Goal: Information Seeking & Learning: Learn about a topic

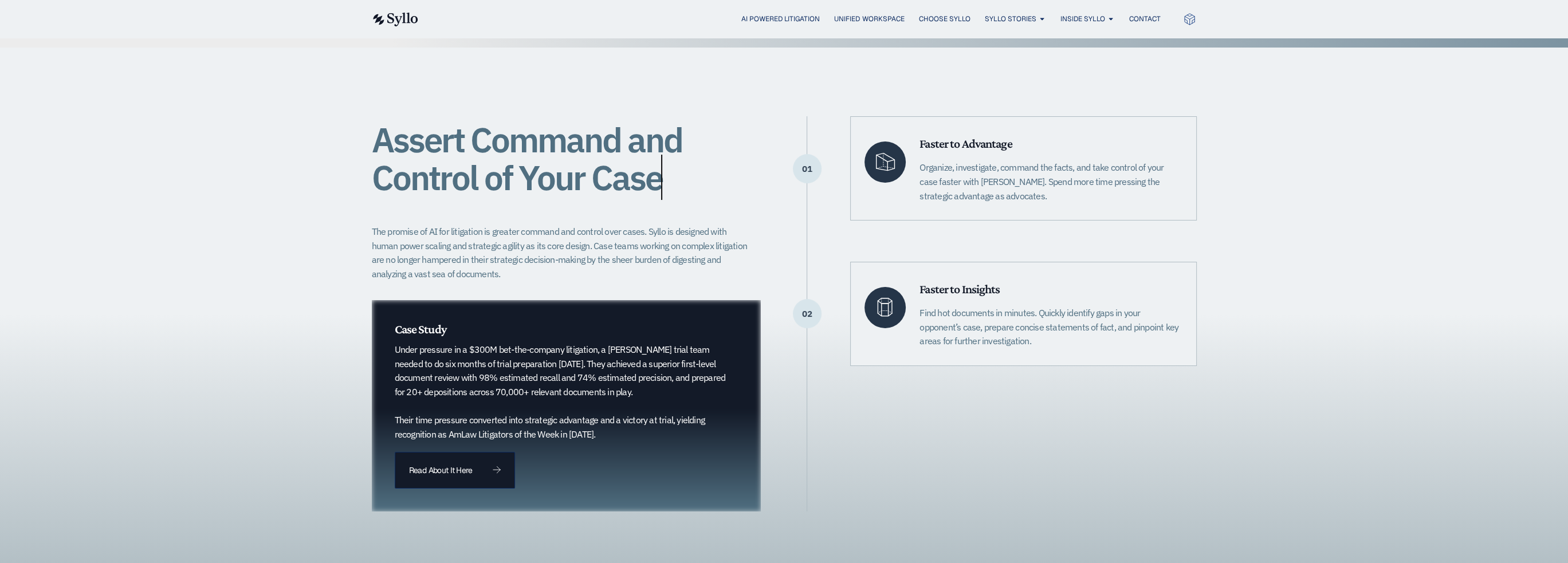
scroll to position [229, 0]
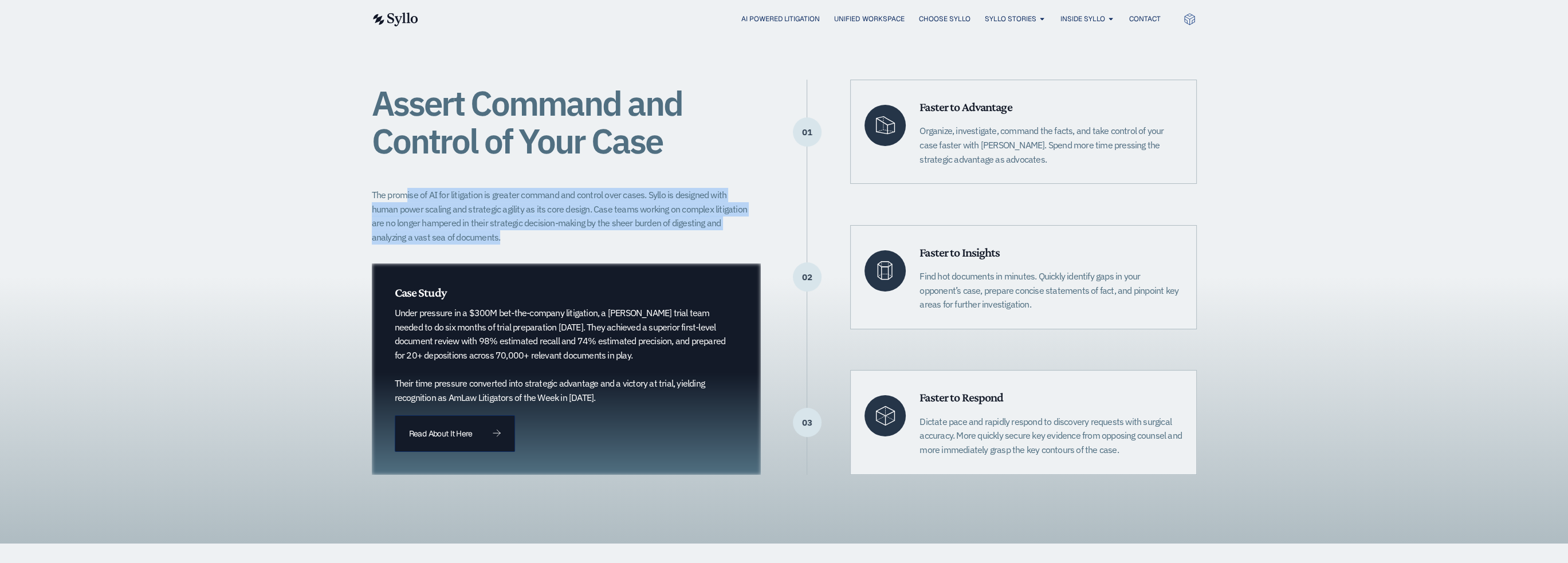
drag, startPoint x: 422, startPoint y: 192, endPoint x: 740, endPoint y: 240, distance: 321.6
click at [740, 240] on p "The promise of AI for litigation is greater command and control over cases. Syl…" at bounding box center [564, 216] width 383 height 57
drag, startPoint x: 716, startPoint y: 232, endPoint x: 523, endPoint y: 183, distance: 199.1
click at [542, 189] on p "The promise of AI for litigation is greater command and control over cases. Syl…" at bounding box center [564, 216] width 383 height 57
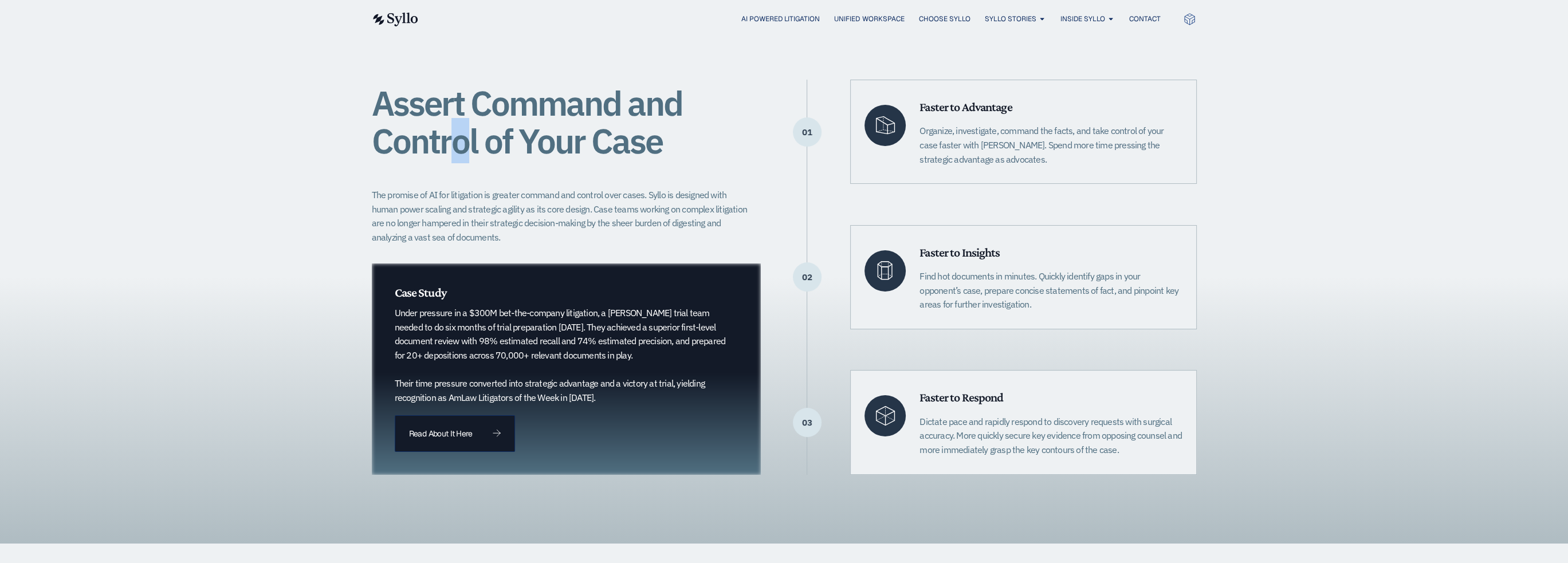
click at [448, 172] on div "Assert Command and Control of Your Case The promise of AI for litigation is gre…" at bounding box center [567, 277] width 390 height 395
click at [446, 172] on div "Assert Command and Control of Your Case The promise of AI for litigation is gre…" at bounding box center [567, 277] width 390 height 395
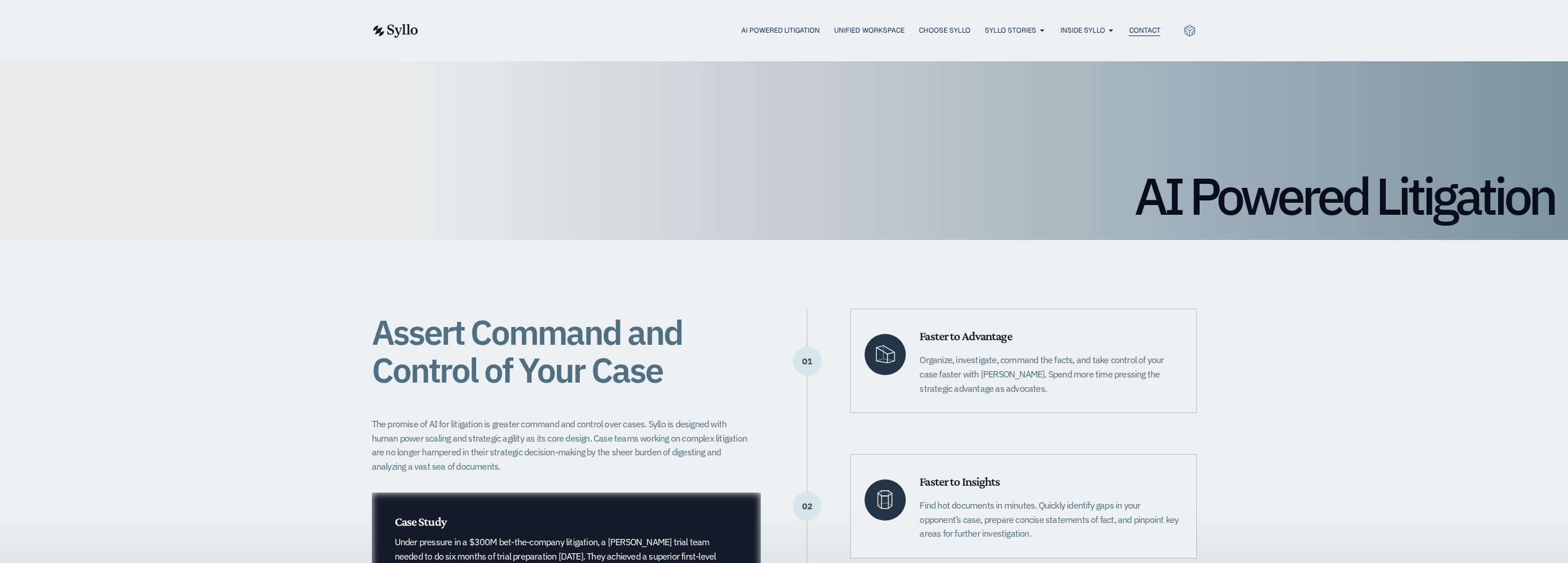
click at [1138, 28] on span "Contact" at bounding box center [1144, 30] width 31 height 10
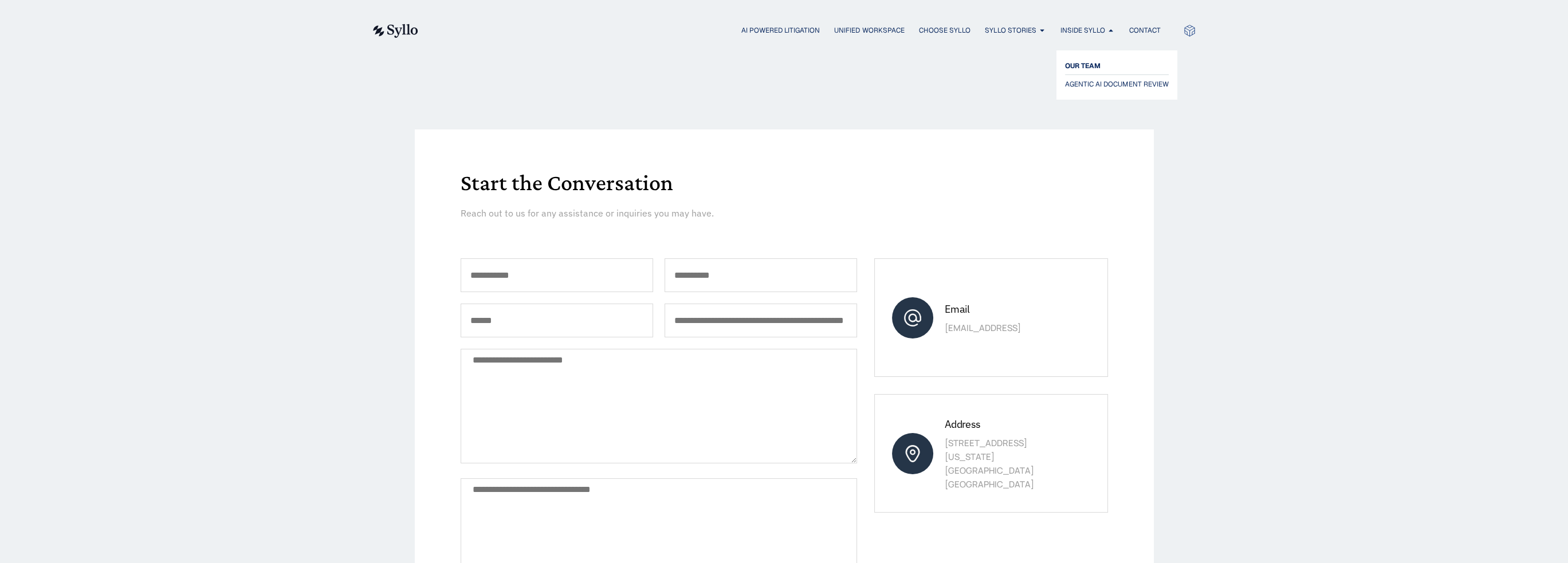
click at [1073, 61] on span "OUR TEAM" at bounding box center [1083, 66] width 35 height 14
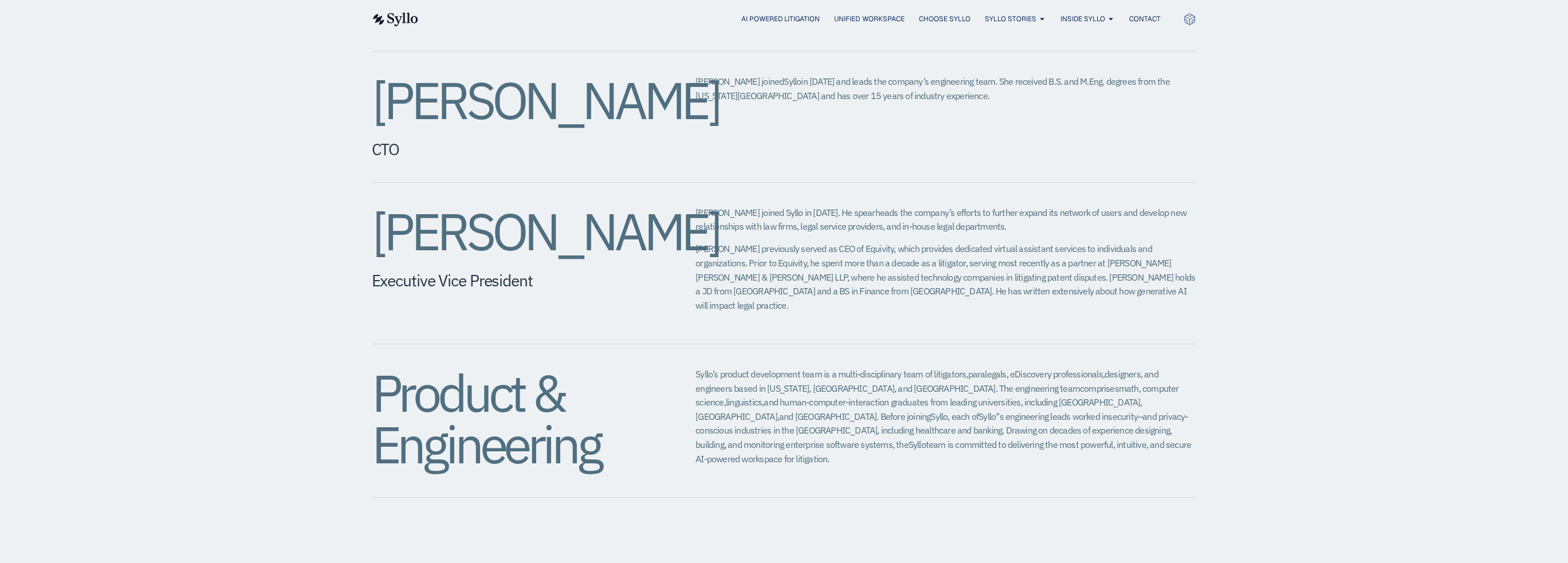
scroll to position [974, 0]
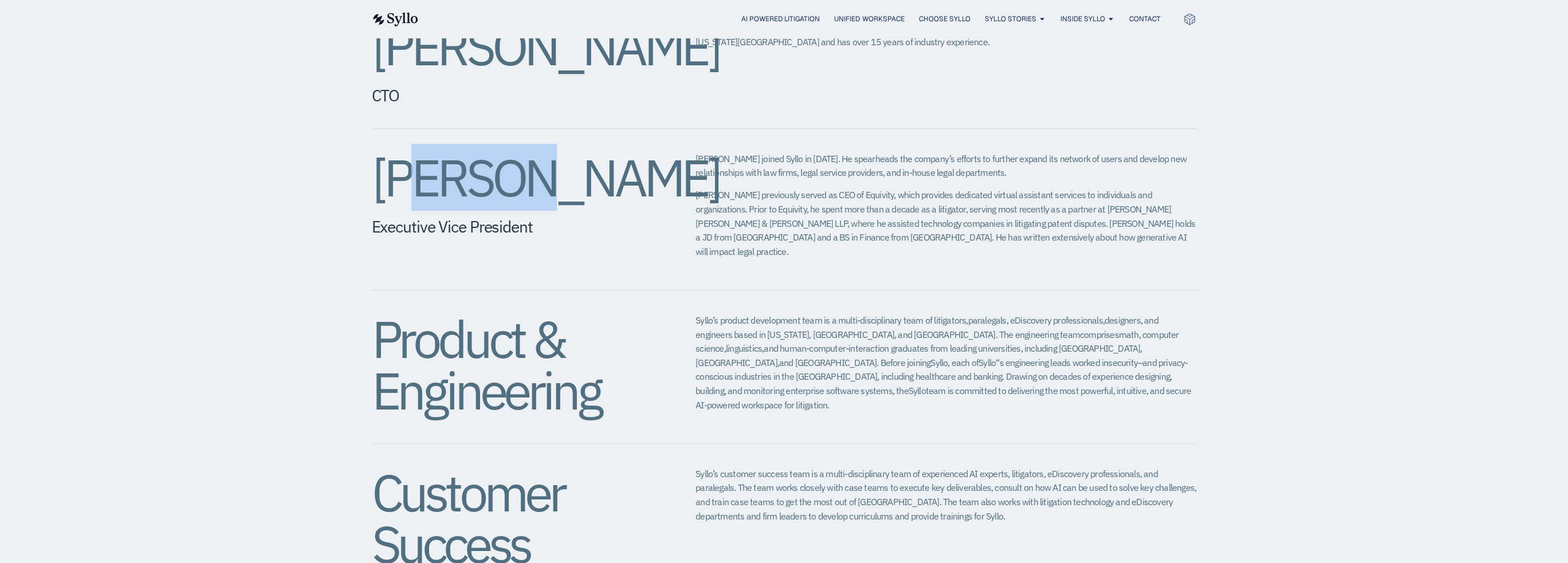
drag, startPoint x: 412, startPoint y: 151, endPoint x: 559, endPoint y: 162, distance: 147.4
click at [516, 156] on h2 "Eric Wall" at bounding box center [511, 178] width 279 height 52
click at [754, 213] on span "Eric previously served as CEO of Equivity, which provides dedicated virtual ass…" at bounding box center [945, 223] width 499 height 68
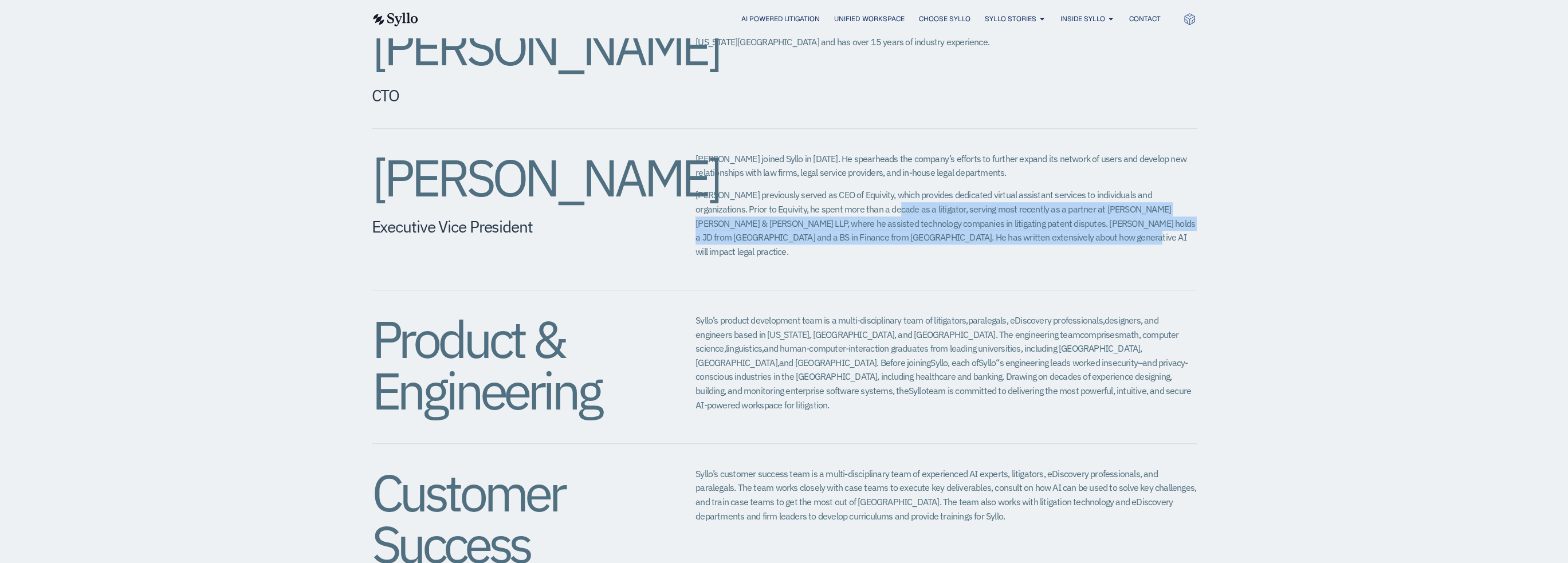
drag, startPoint x: 1026, startPoint y: 236, endPoint x: 730, endPoint y: 145, distance: 309.7
click at [754, 152] on div "Eric Wall Executive Vice President​ Eric joined Syllo in 2024. He spearheads th…" at bounding box center [784, 209] width 825 height 162
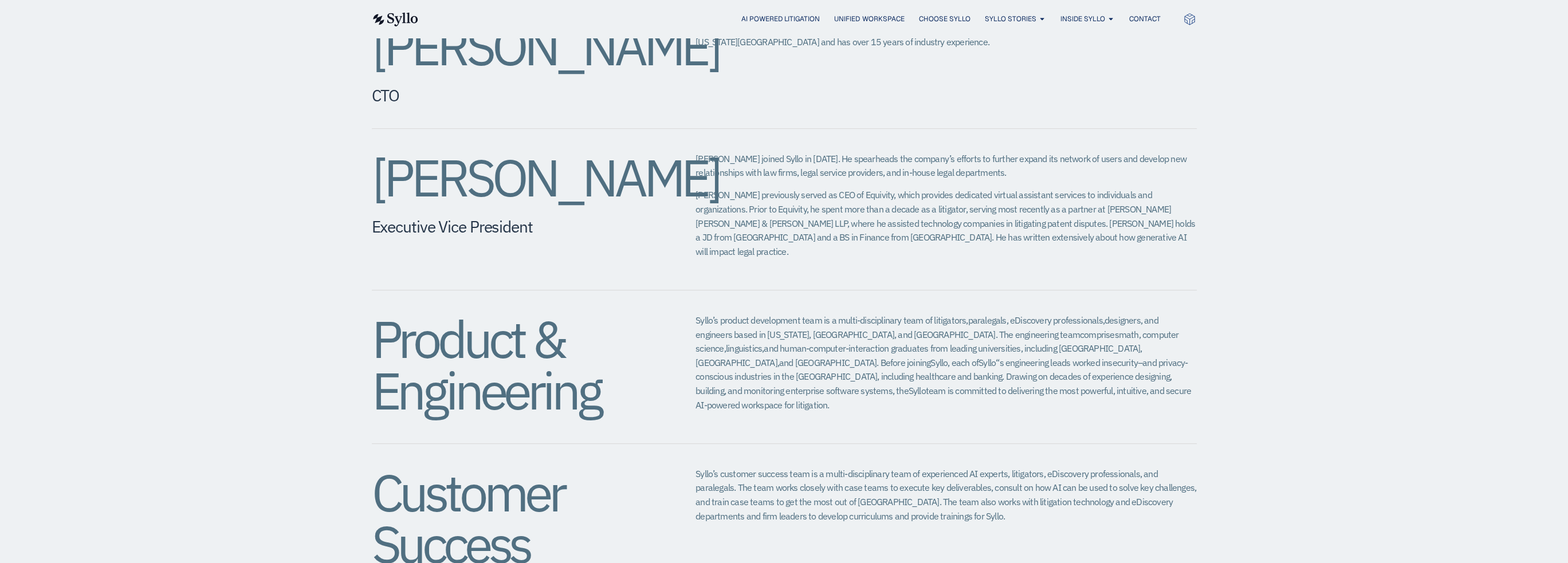
click at [737, 153] on span "Eric joined Syllo in 2024. He spearheads the company’s efforts to further expan…" at bounding box center [941, 166] width 491 height 26
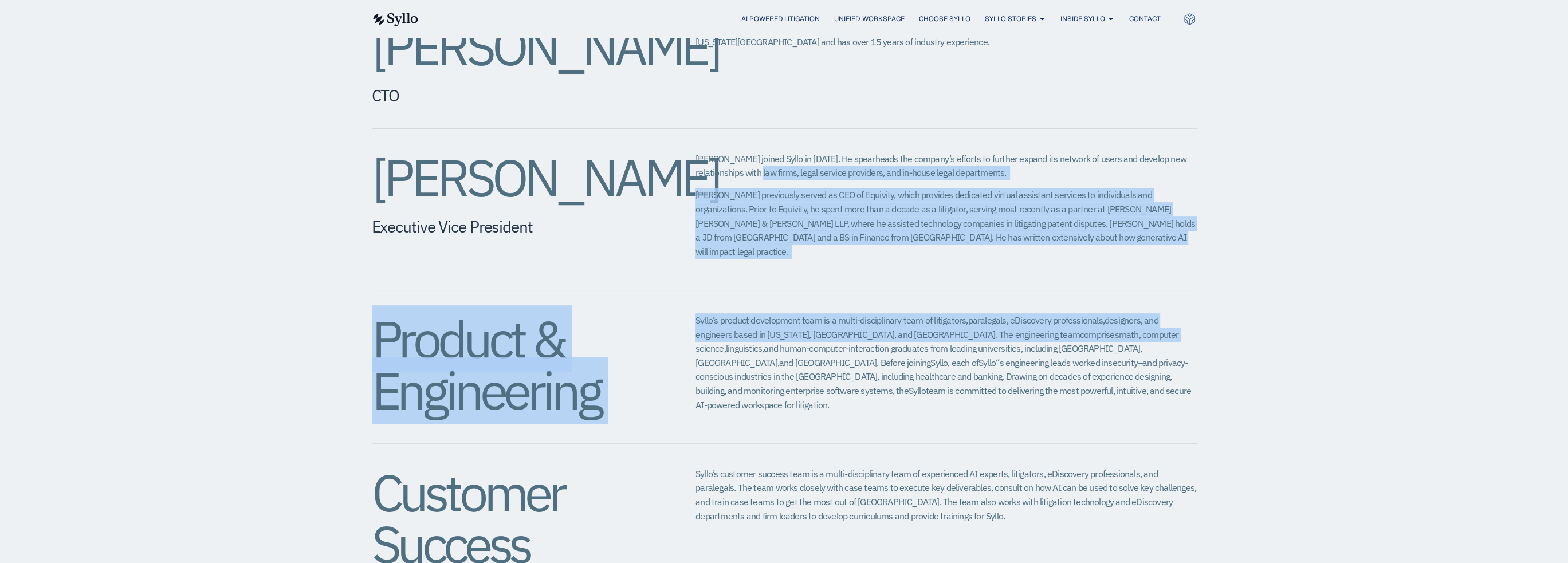
drag, startPoint x: 737, startPoint y: 139, endPoint x: 1073, endPoint y: 308, distance: 376.1
click at [1066, 303] on div "Jeffrey Chivers CEO, Head of Product Jeff co-founded Syllo in 2019 to build sof…" at bounding box center [784, 62] width 825 height 1155
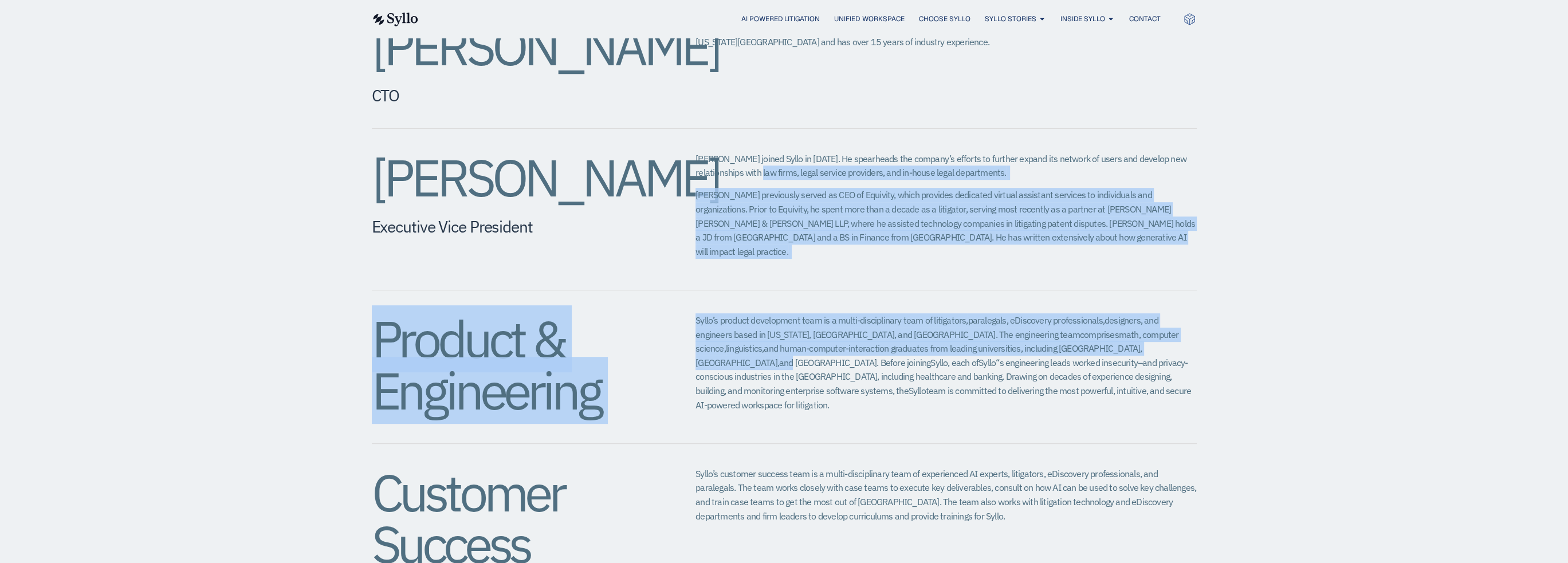
click at [930, 357] on span "and Columbia University. Before joining" at bounding box center [855, 363] width 151 height 12
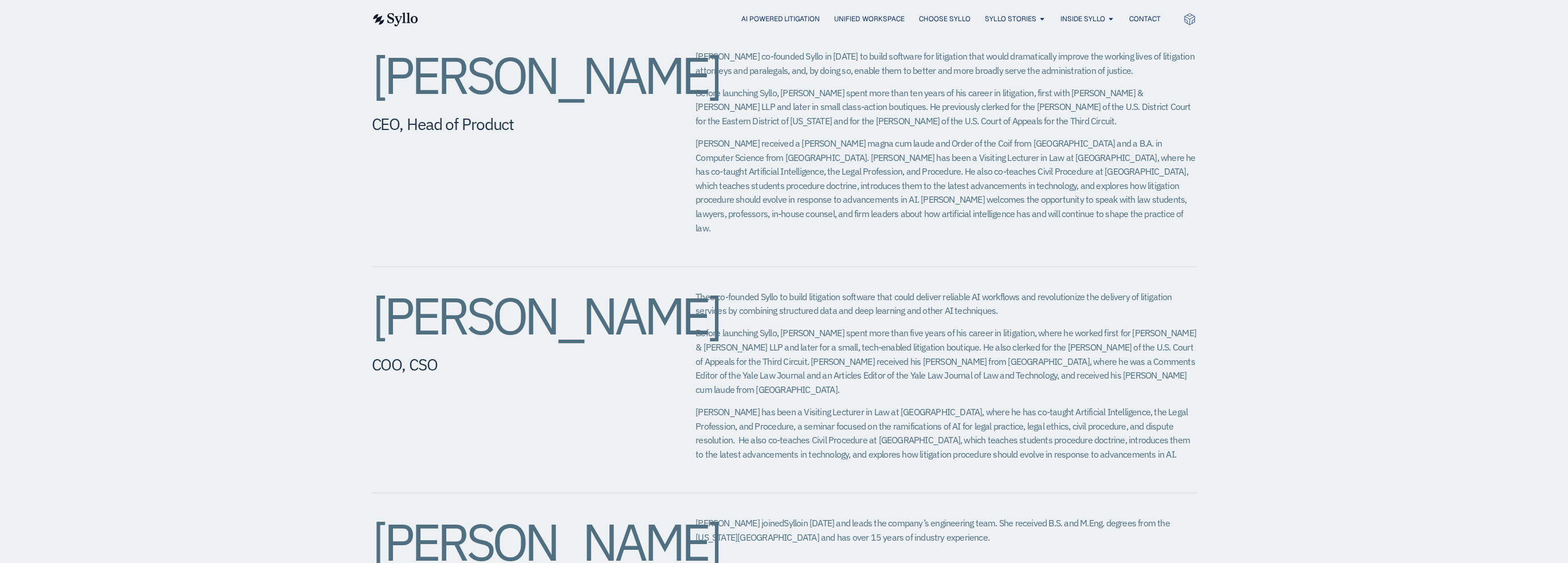
scroll to position [351, 0]
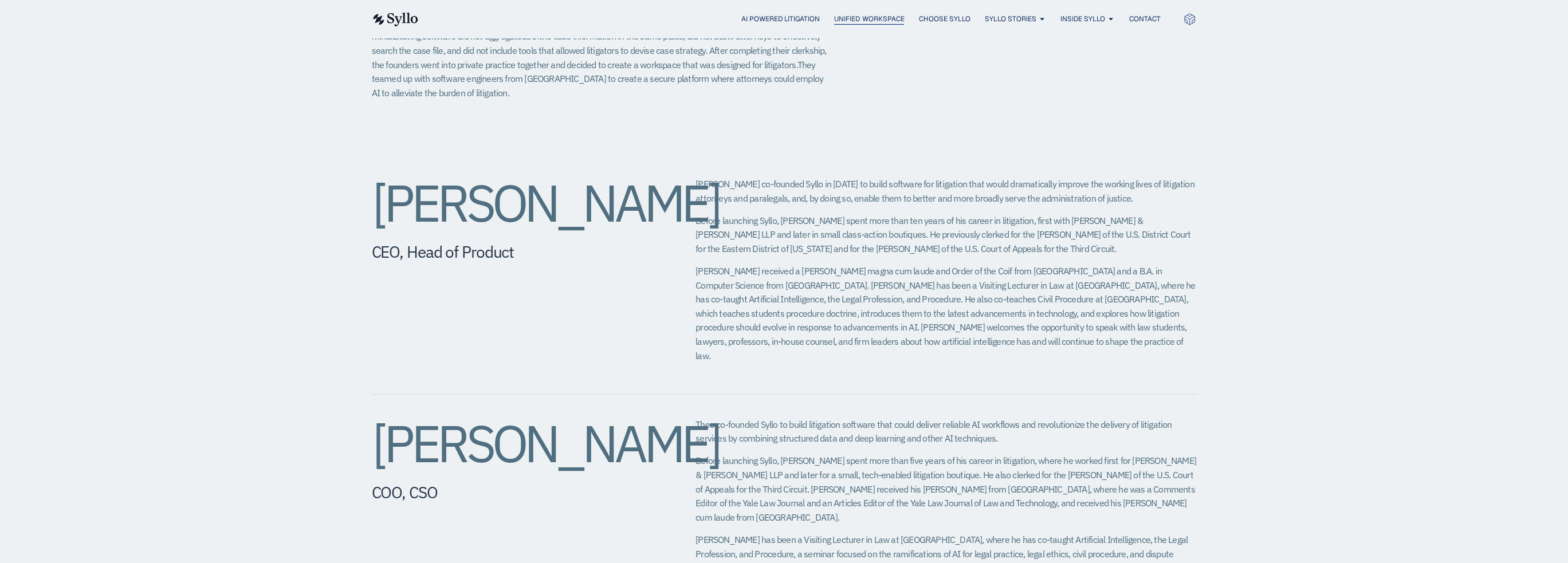
click at [848, 16] on span "Unified Workspace" at bounding box center [869, 18] width 70 height 10
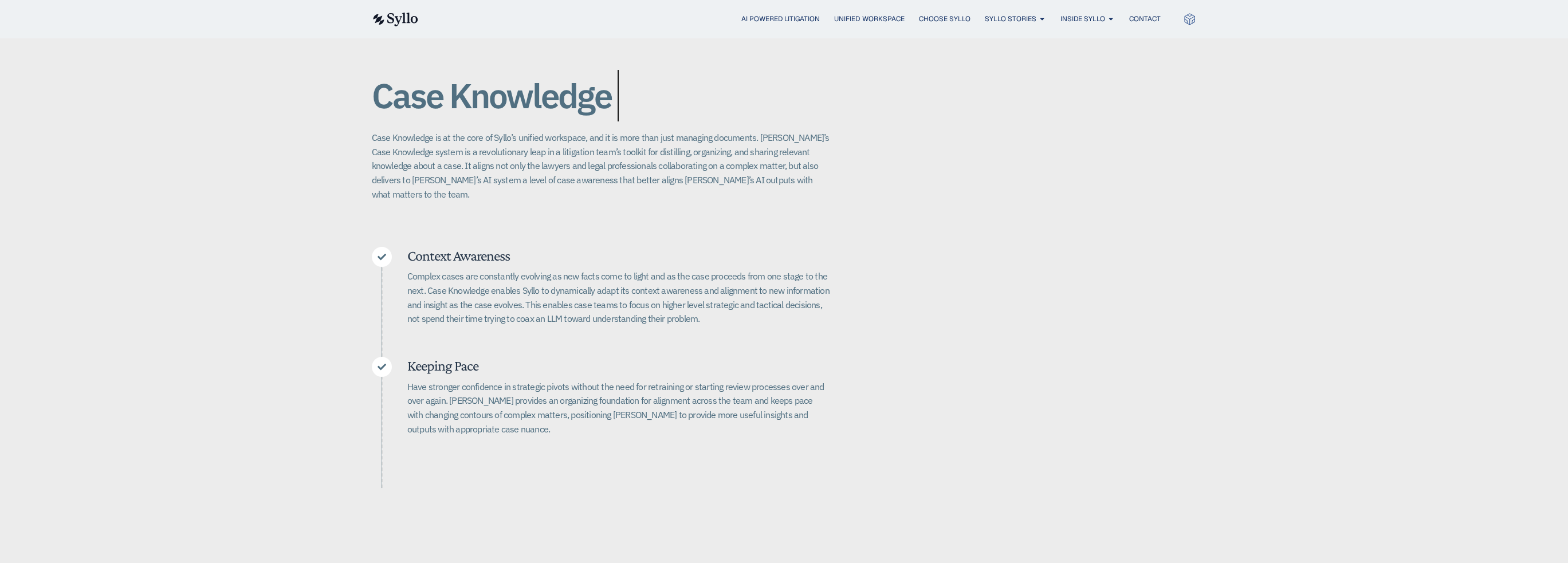
scroll to position [172, 0]
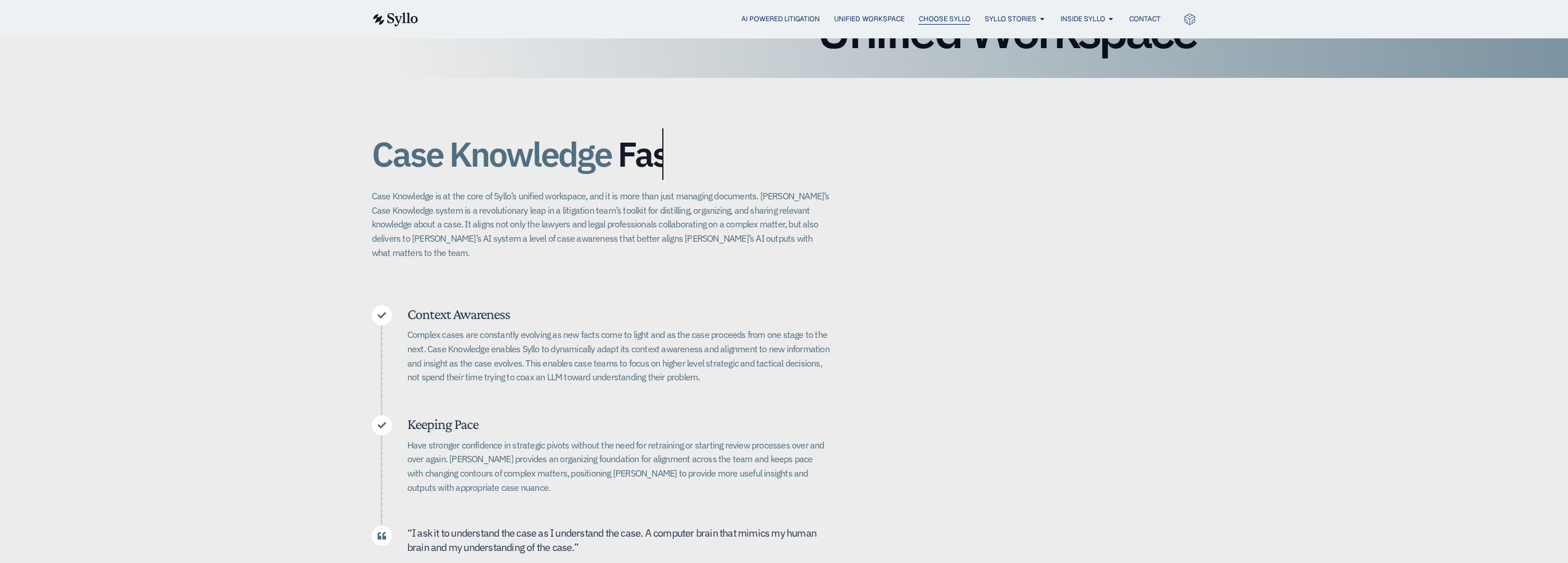
click at [957, 14] on span "Choose Syllo" at bounding box center [944, 18] width 52 height 10
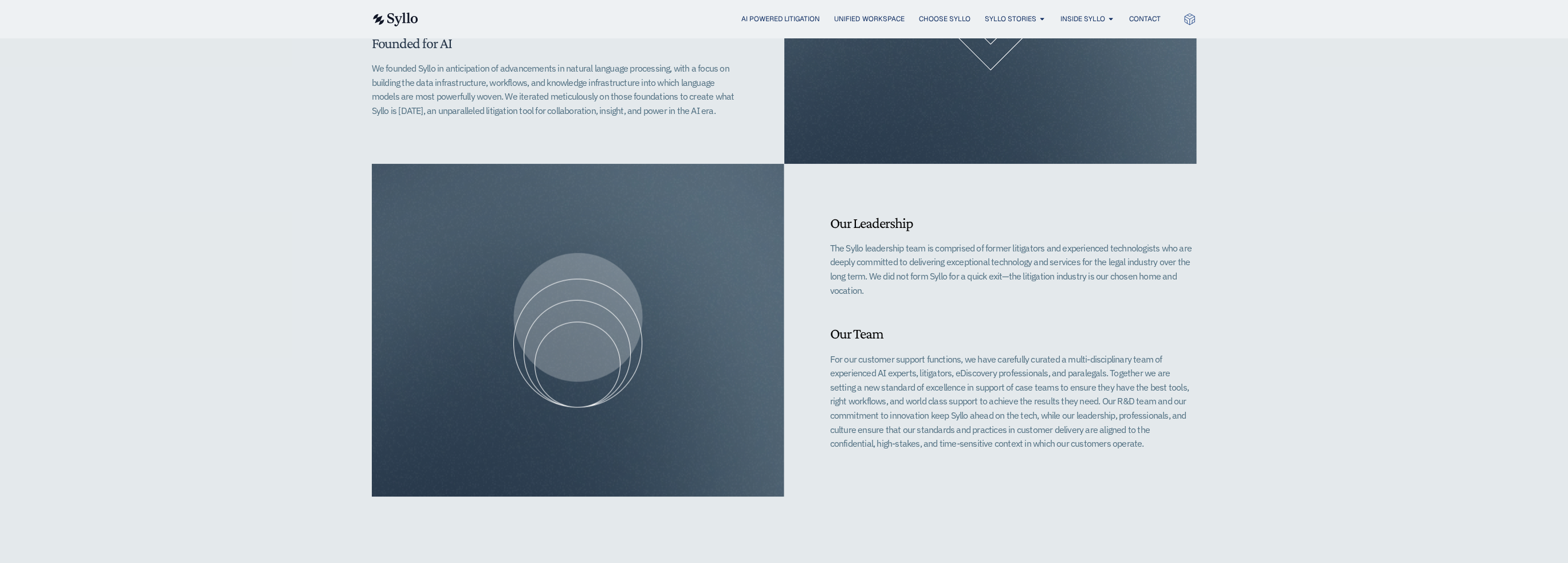
scroll to position [172, 0]
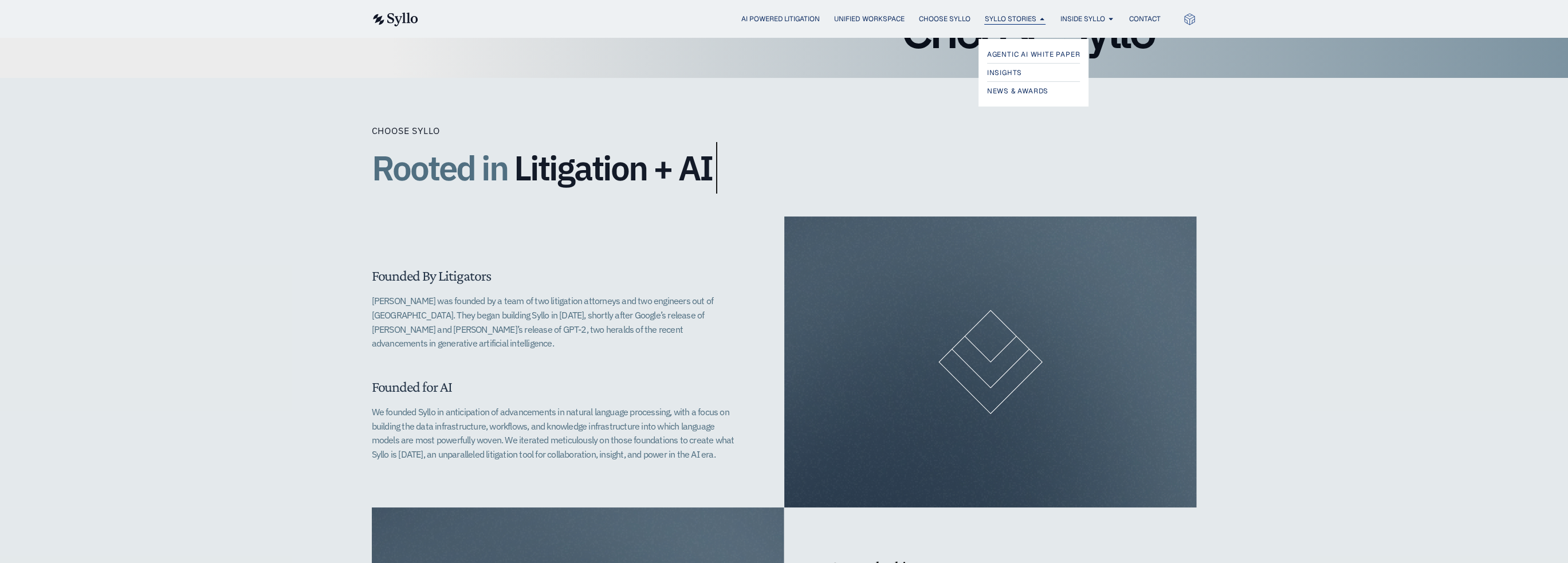
click at [991, 19] on span "Syllo Stories" at bounding box center [1010, 18] width 52 height 10
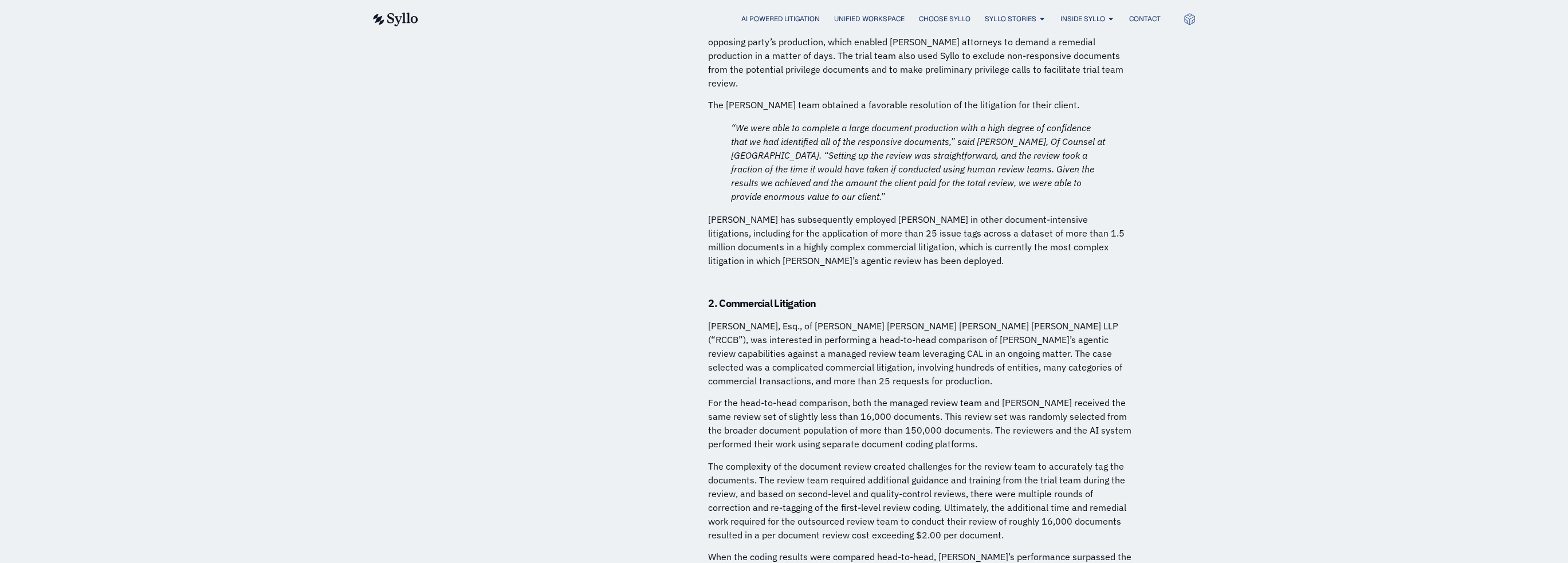
scroll to position [3954, 0]
